Goal: Transaction & Acquisition: Purchase product/service

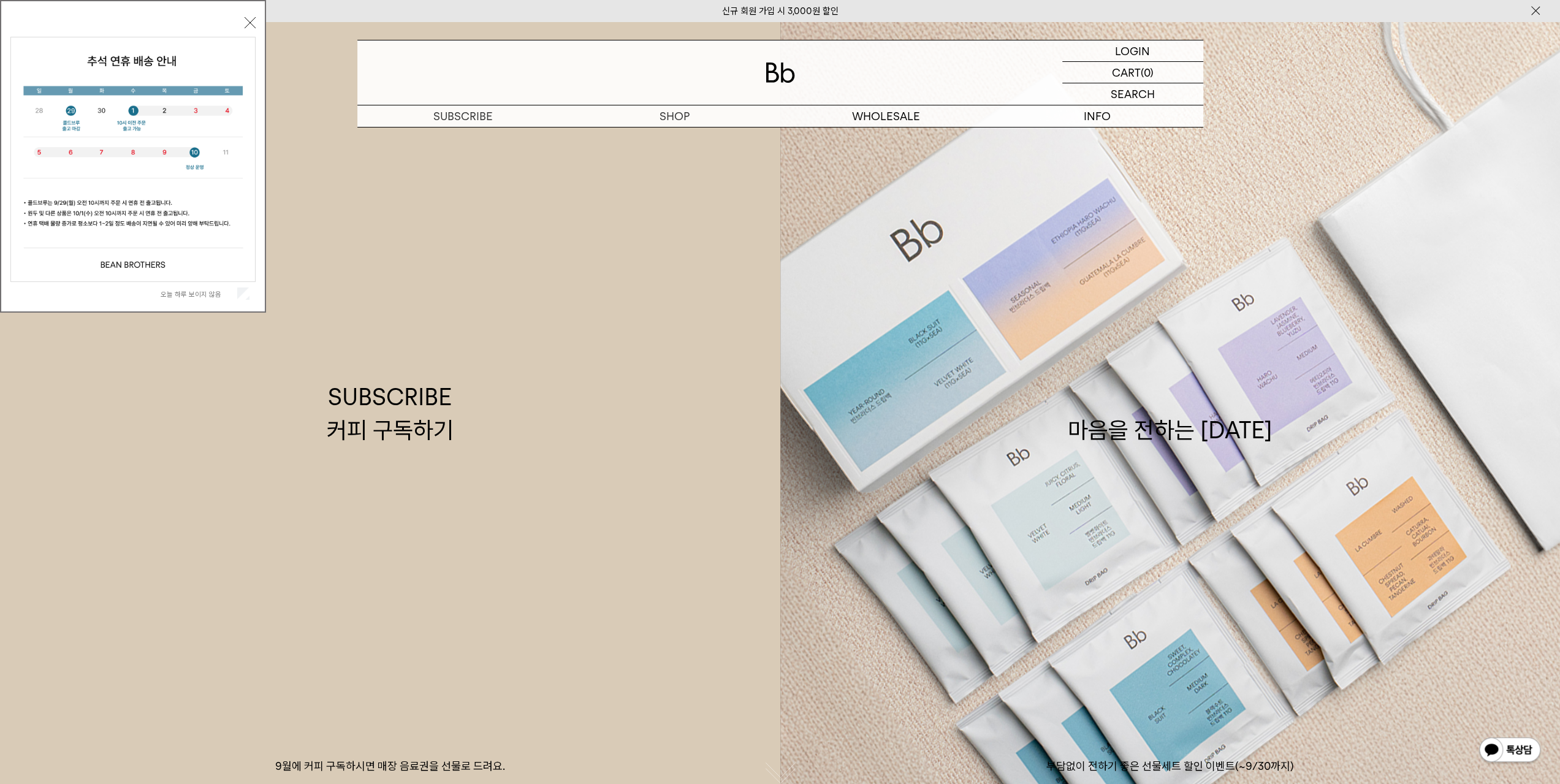
click at [252, 28] on button "닫기" at bounding box center [250, 23] width 11 height 11
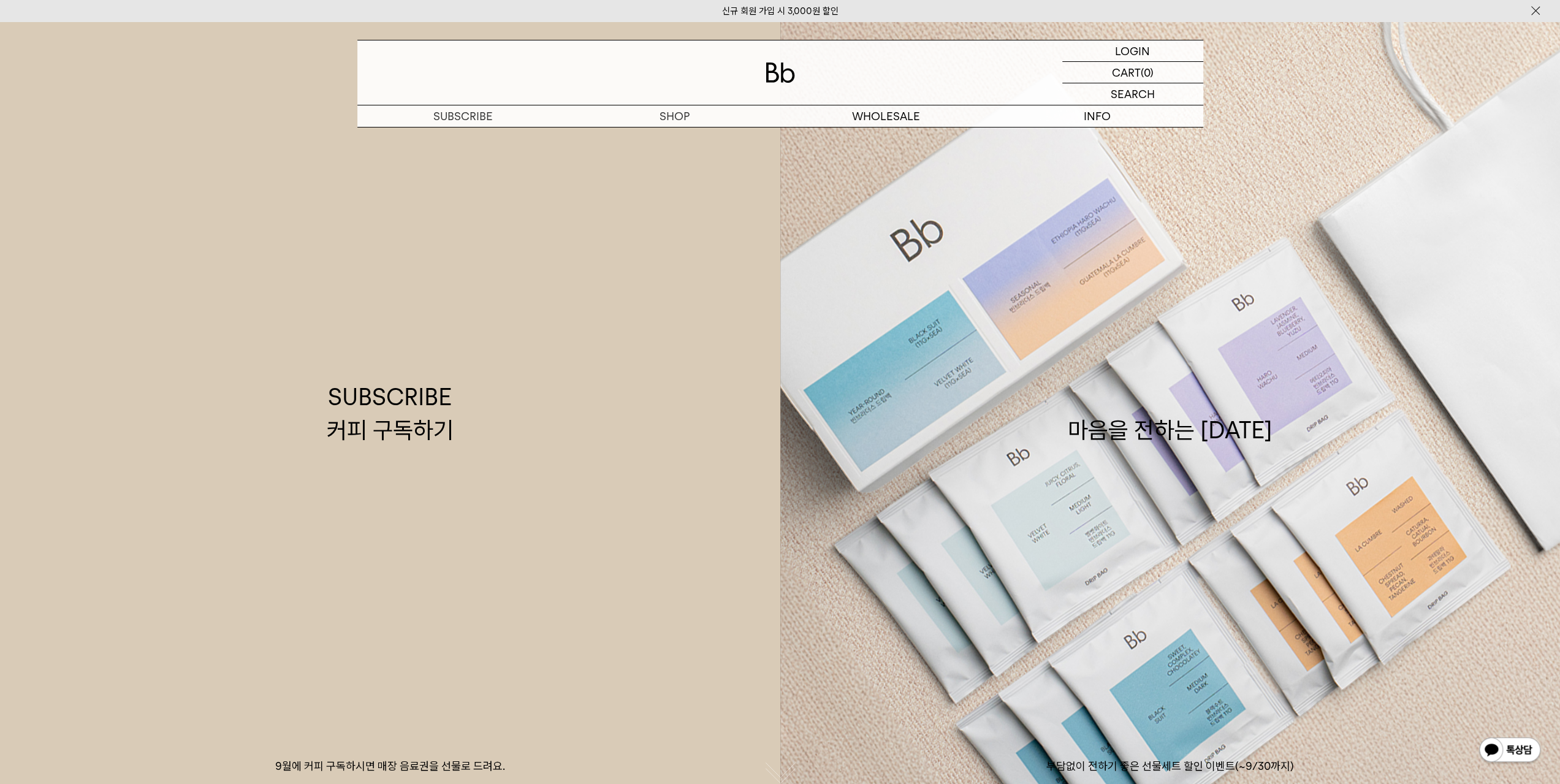
click at [792, 67] on img at bounding box center [780, 72] width 29 height 20
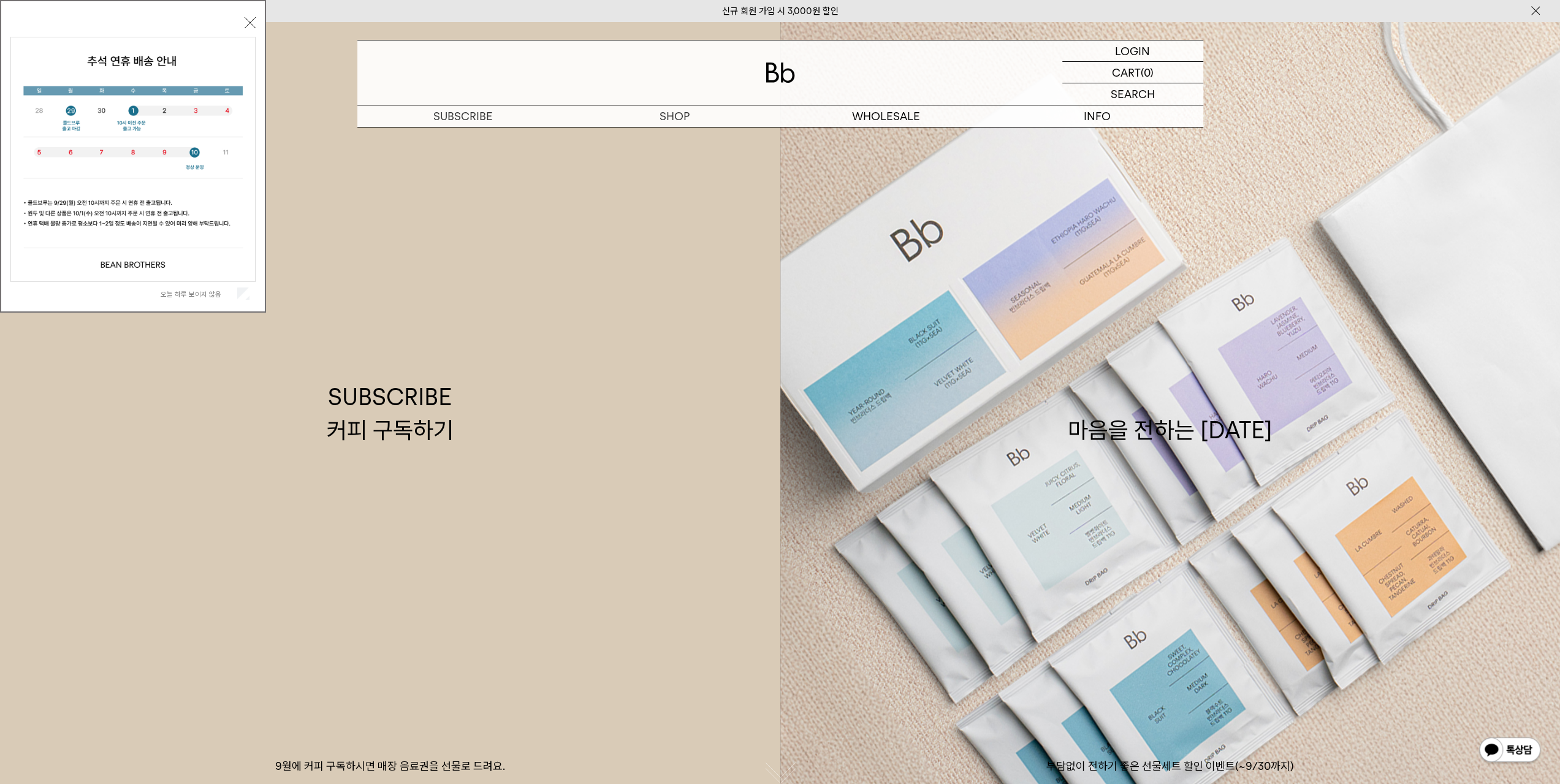
click at [248, 20] on button "닫기" at bounding box center [250, 23] width 11 height 11
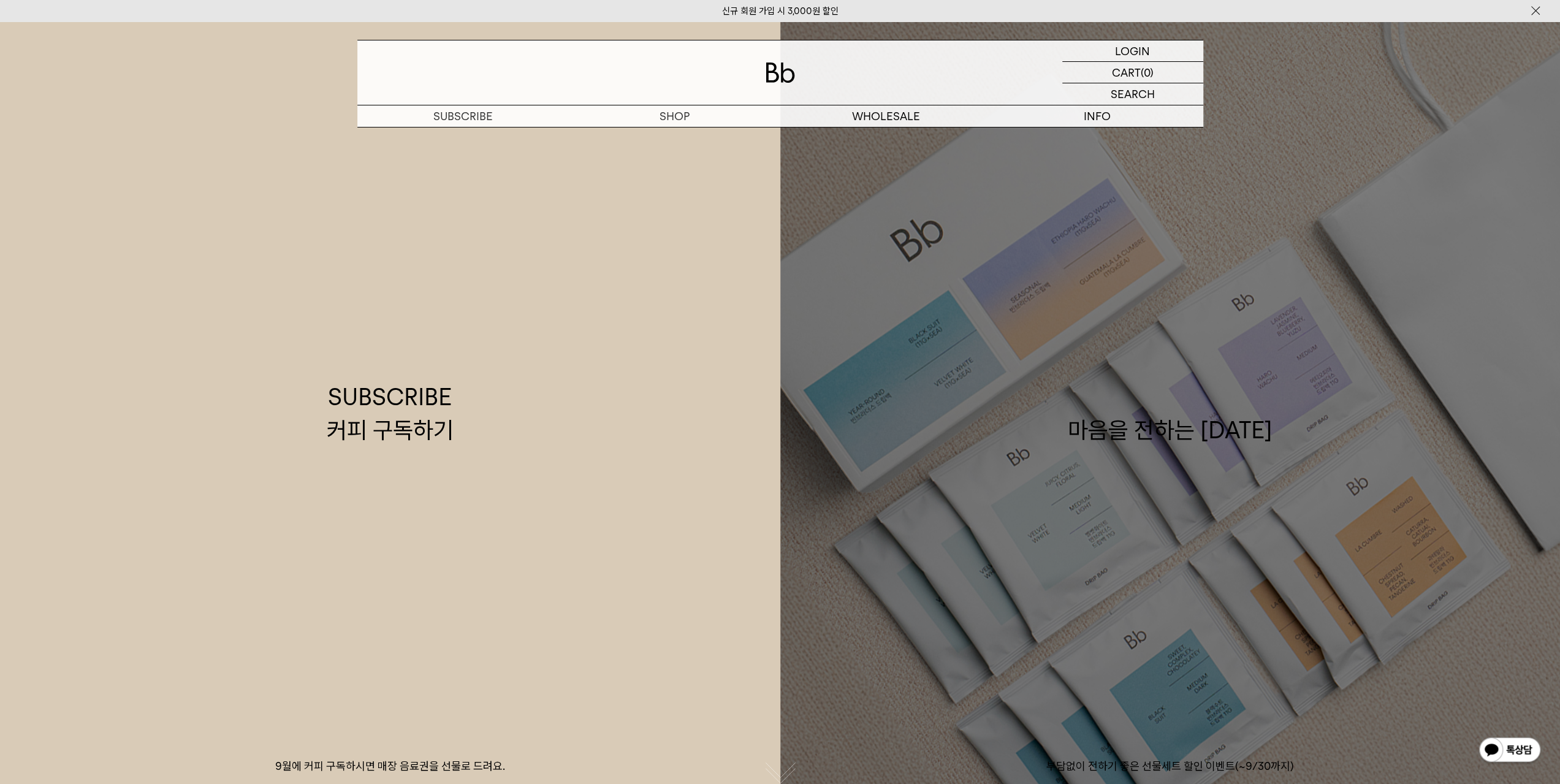
click at [1169, 439] on div "마음을 전하는 [DATE]" at bounding box center [1170, 413] width 205 height 65
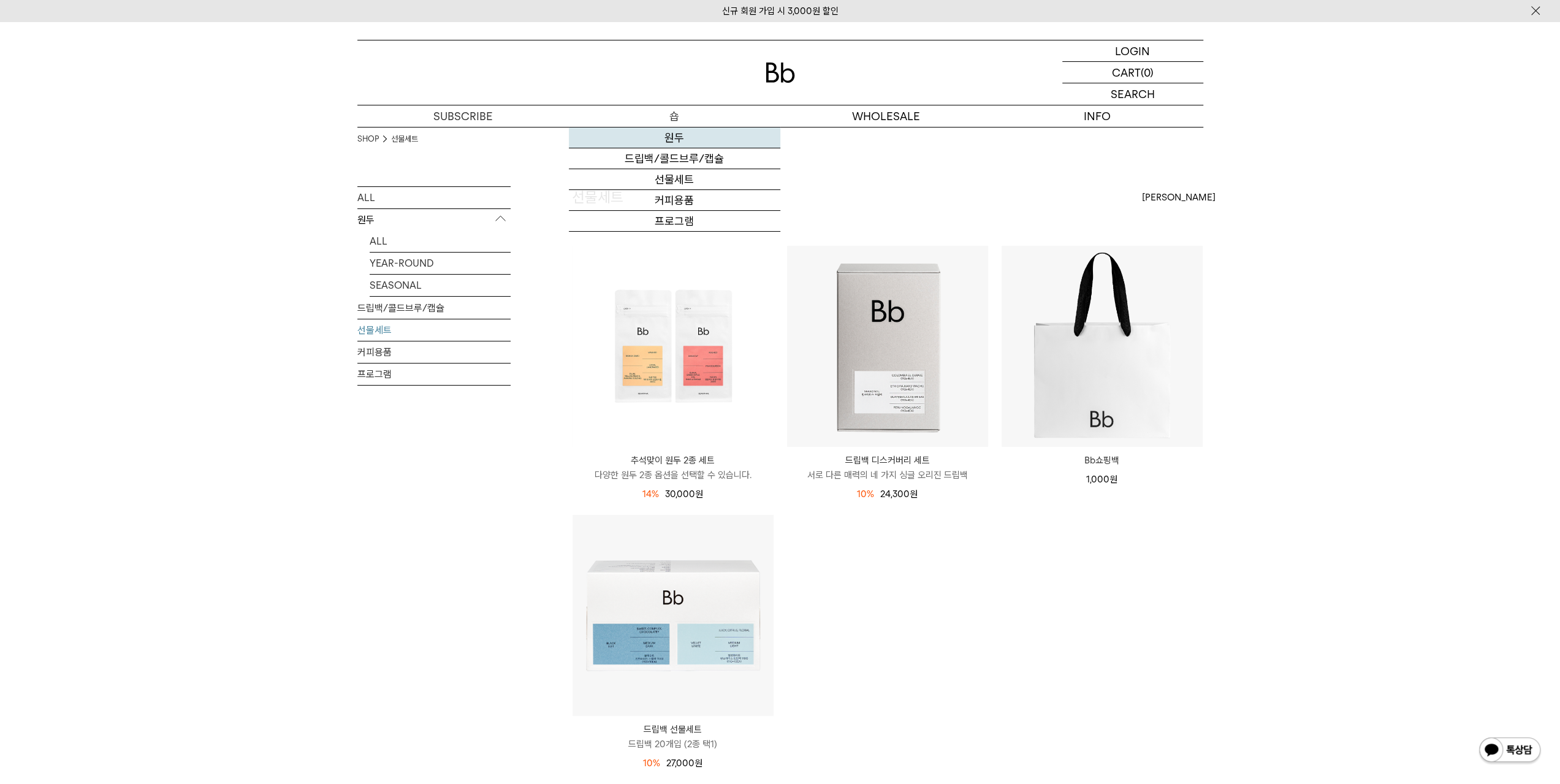
click at [666, 133] on link "원두" at bounding box center [674, 138] width 212 height 21
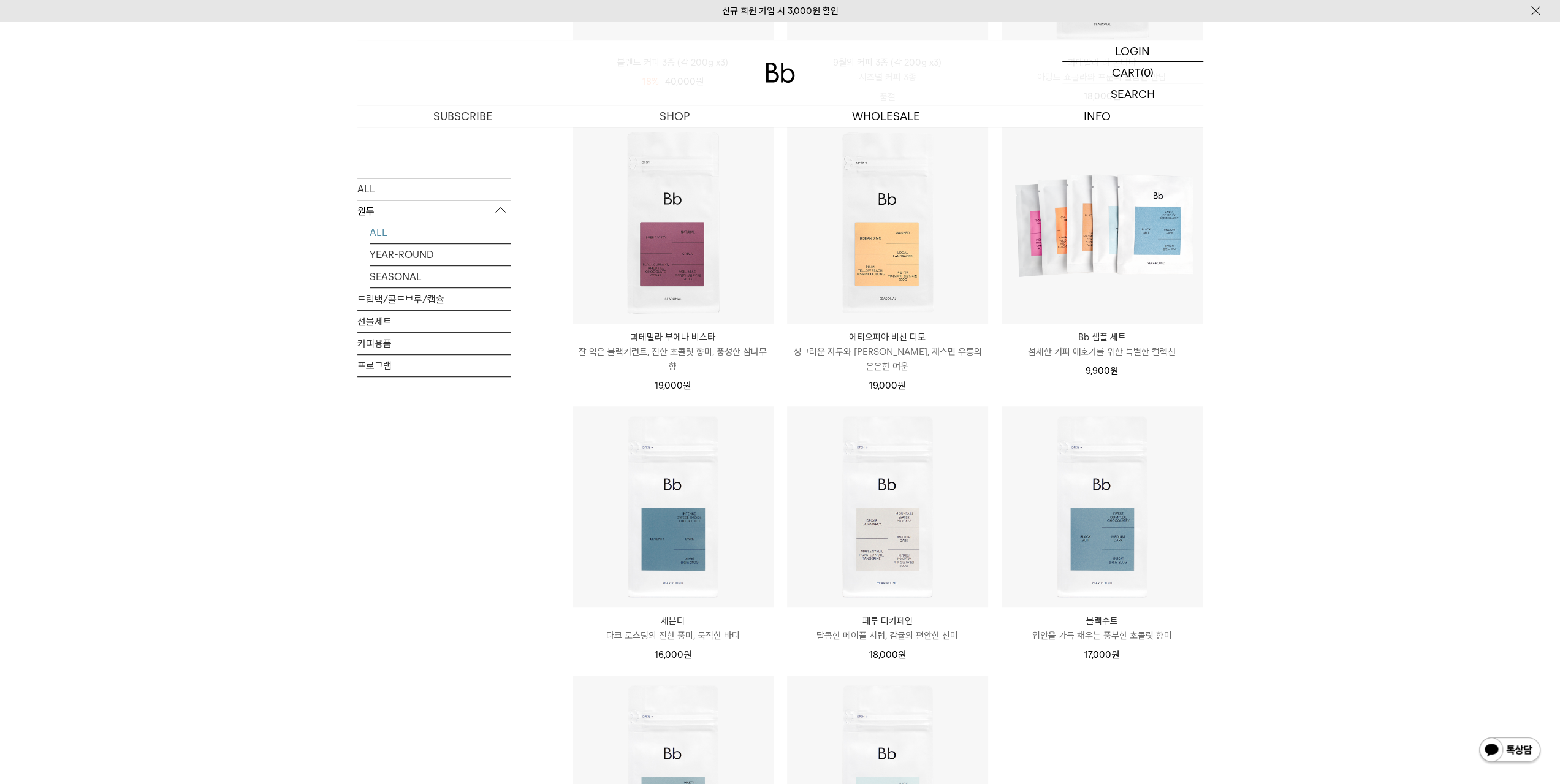
scroll to position [735, 0]
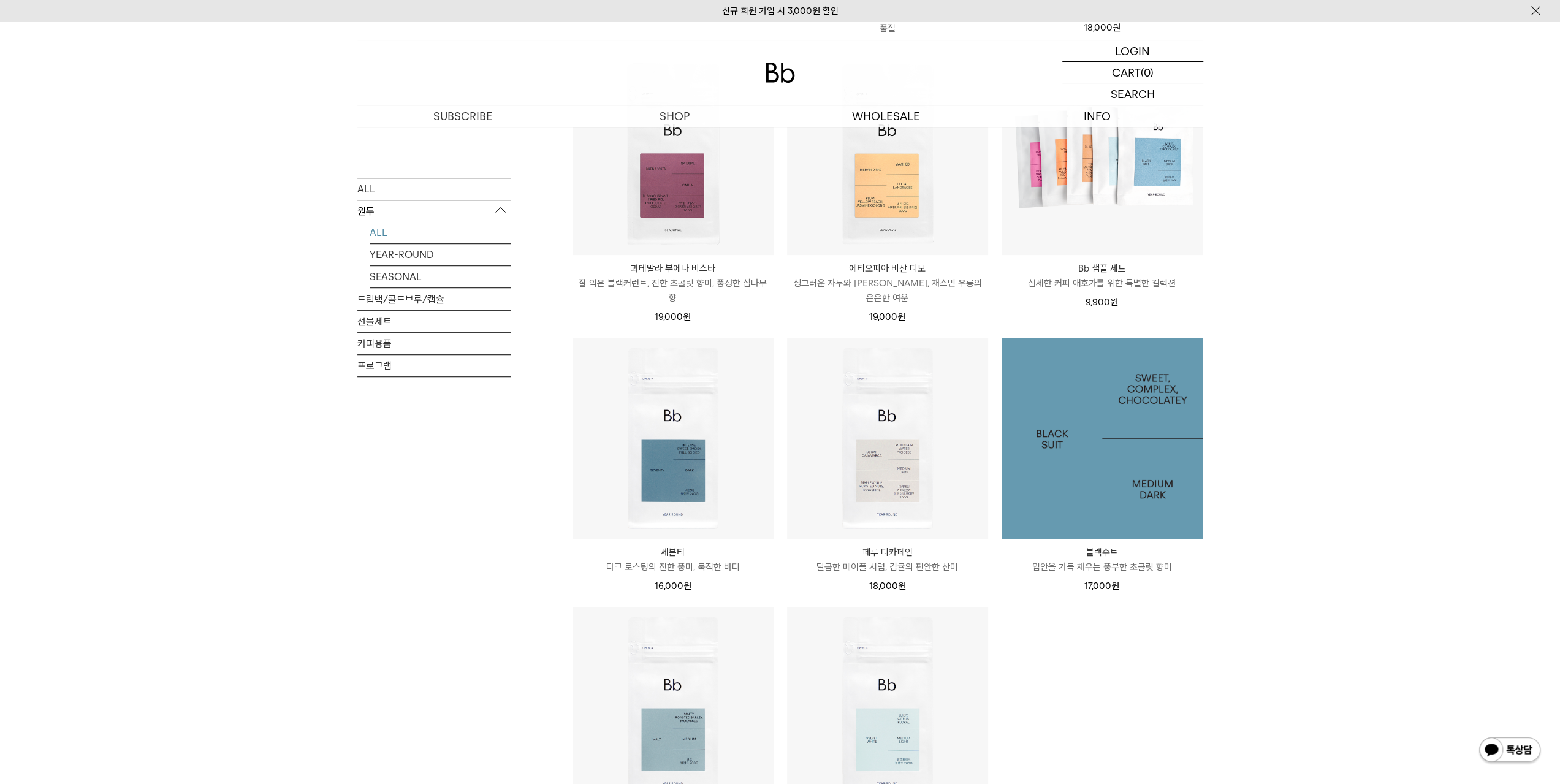
click at [1132, 471] on img at bounding box center [1103, 439] width 201 height 201
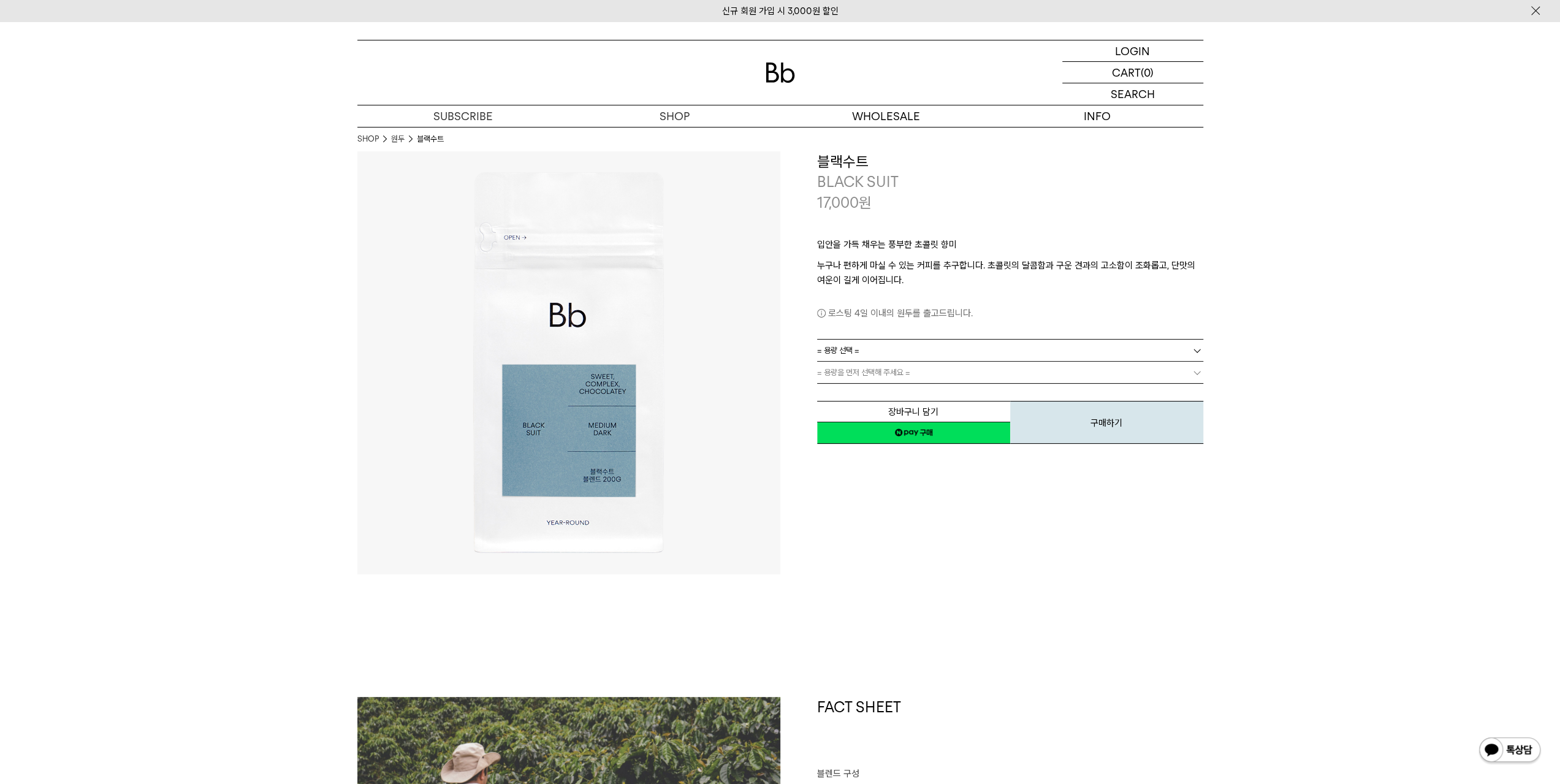
click at [951, 350] on link "= 용량 선택 =" at bounding box center [1010, 350] width 386 height 22
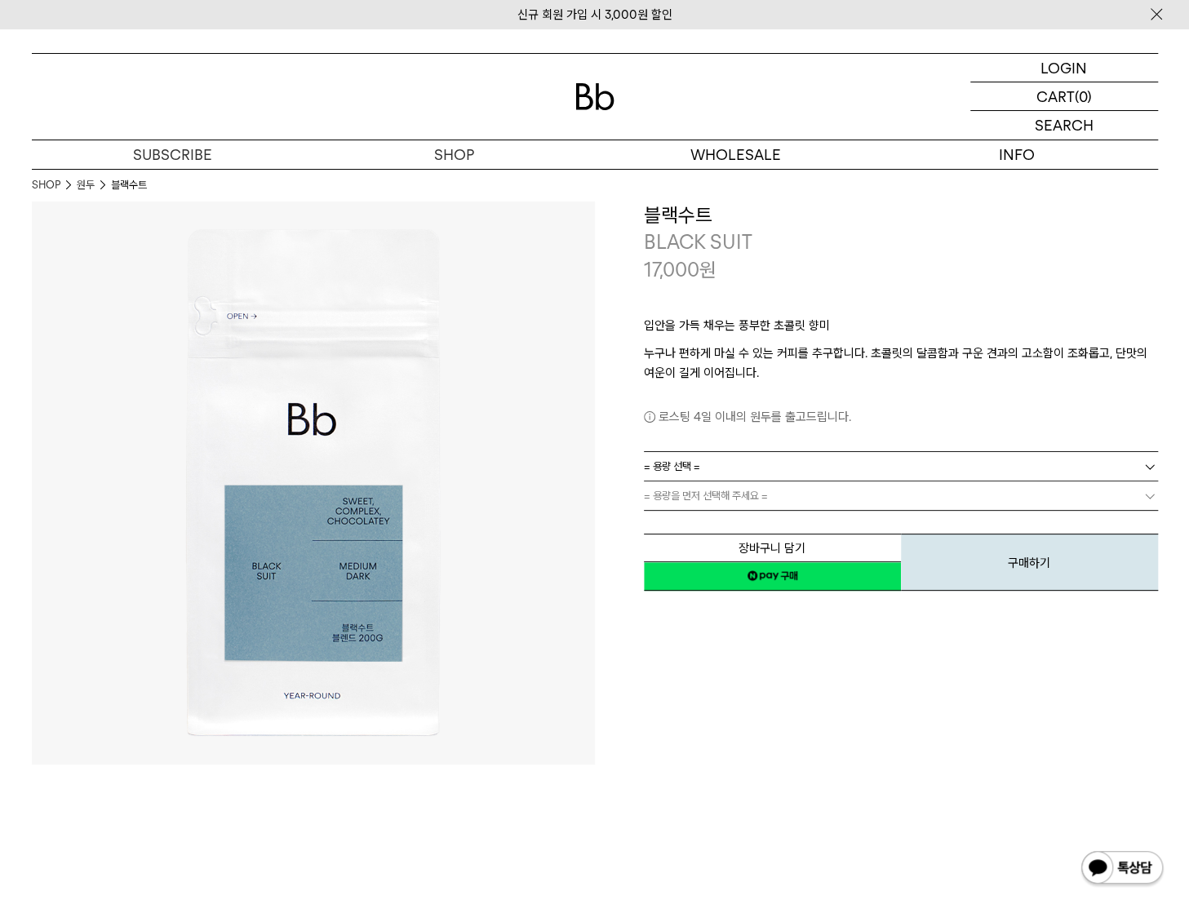
click at [568, 347] on img at bounding box center [313, 483] width 563 height 563
click at [738, 460] on link "= 용량 선택 =" at bounding box center [901, 466] width 514 height 29
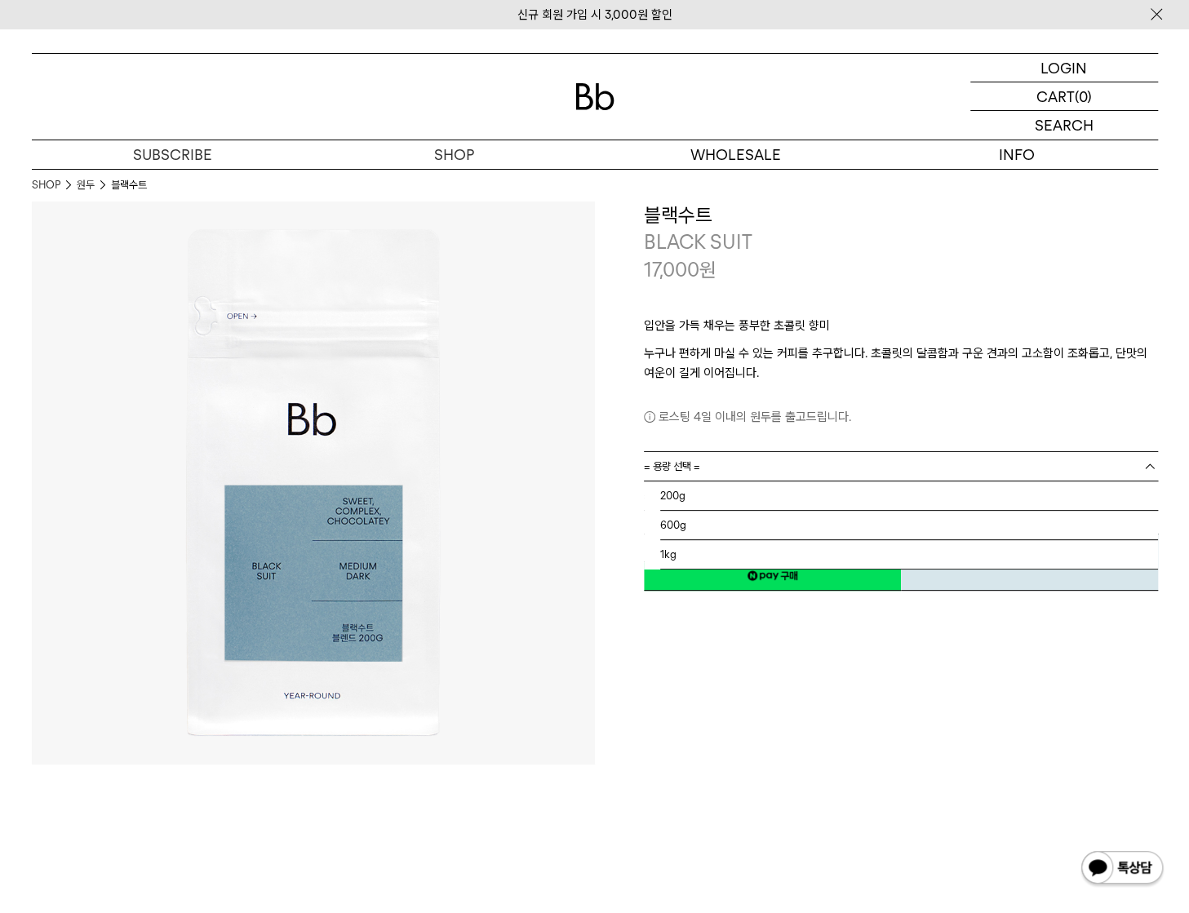
click at [738, 460] on link "= 용량 선택 =" at bounding box center [901, 466] width 514 height 29
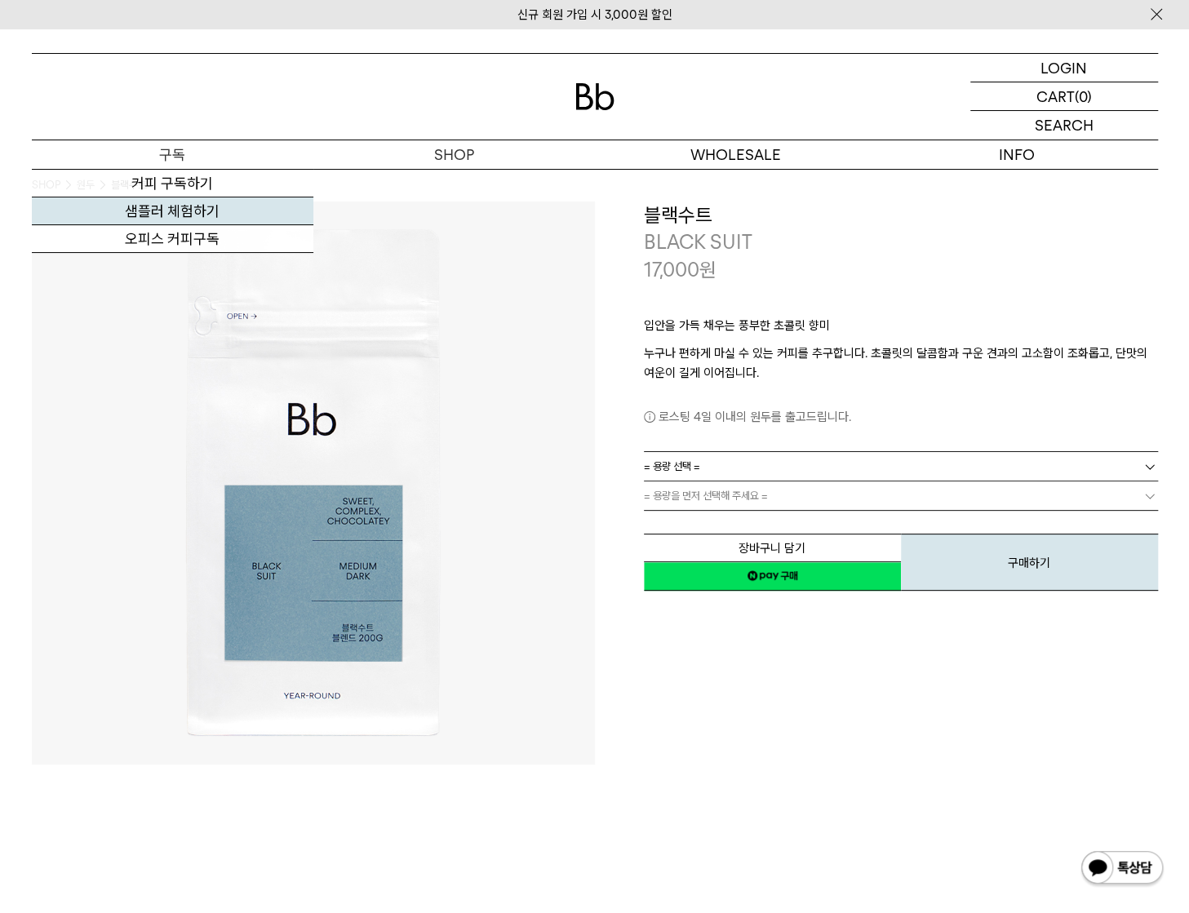
click at [198, 215] on link "샘플러 체험하기" at bounding box center [173, 212] width 282 height 28
